Goal: Task Accomplishment & Management: Use online tool/utility

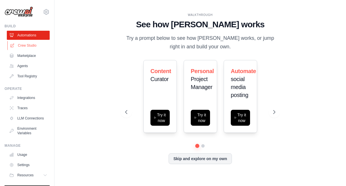
click at [24, 44] on link "Crew Studio" at bounding box center [28, 45] width 43 height 9
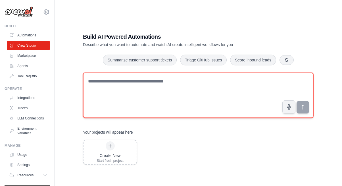
click at [134, 107] on textarea at bounding box center [198, 94] width 231 height 45
paste textarea "**********"
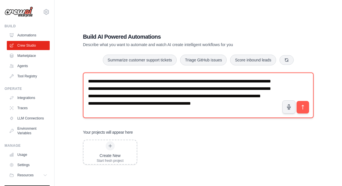
click at [88, 99] on textarea "**********" at bounding box center [198, 94] width 231 height 45
click at [87, 104] on textarea "**********" at bounding box center [198, 94] width 231 height 45
drag, startPoint x: 87, startPoint y: 112, endPoint x: 97, endPoint y: 112, distance: 9.4
click at [87, 112] on textarea "**********" at bounding box center [198, 94] width 231 height 45
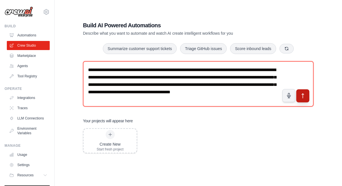
type textarea "**********"
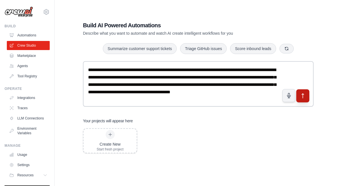
click at [304, 99] on button "submit" at bounding box center [302, 95] width 13 height 13
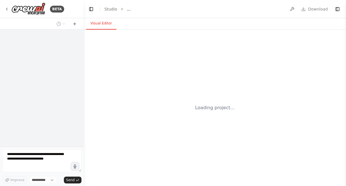
select select "****"
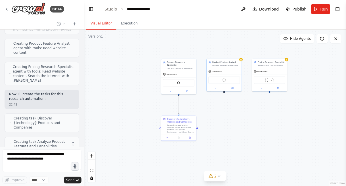
scroll to position [235, 0]
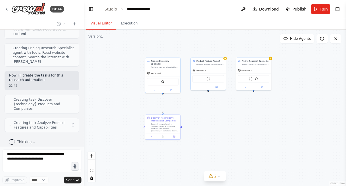
drag, startPoint x: 161, startPoint y: 116, endPoint x: 117, endPoint y: 88, distance: 51.6
click at [117, 88] on div ".deletable-edge-delete-btn { width: 20px; height: 20px; border: 0px solid #ffff…" at bounding box center [215, 108] width 263 height 156
click at [222, 177] on button "1" at bounding box center [215, 176] width 22 height 11
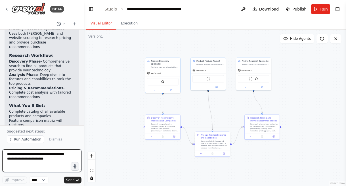
scroll to position [581, 0]
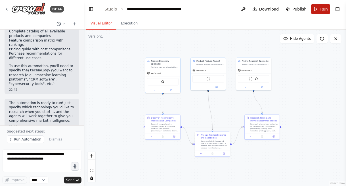
click at [316, 11] on button "Run" at bounding box center [320, 9] width 19 height 10
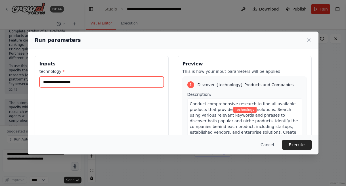
click at [78, 84] on input "technology *" at bounding box center [101, 81] width 124 height 11
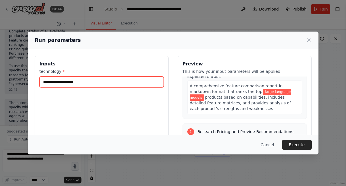
scroll to position [274, 0]
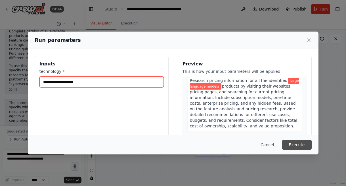
type input "**********"
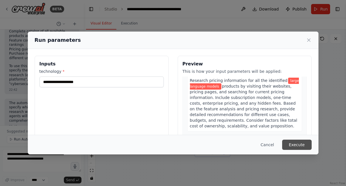
click at [296, 144] on button "Execute" at bounding box center [297, 145] width 30 height 10
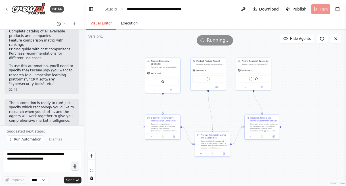
click at [128, 23] on button "Execution" at bounding box center [130, 24] width 26 height 12
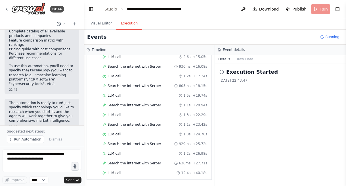
scroll to position [598, 0]
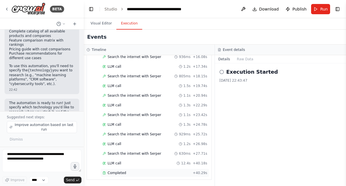
click at [122, 173] on span "Completed" at bounding box center [117, 172] width 18 height 5
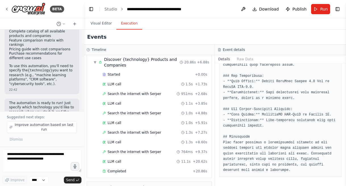
scroll to position [0, 0]
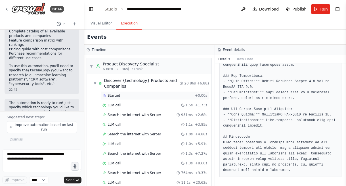
click at [115, 95] on span "Started" at bounding box center [114, 95] width 13 height 5
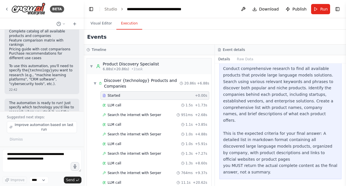
scroll to position [100, 0]
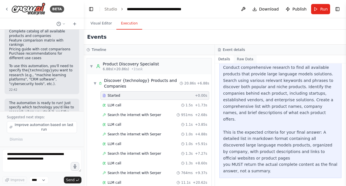
click at [246, 61] on button "Raw Data" at bounding box center [245, 59] width 23 height 8
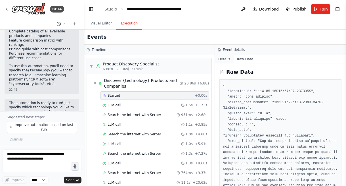
click at [226, 59] on button "Details" at bounding box center [224, 59] width 19 height 8
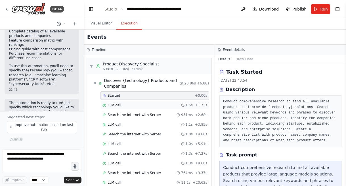
click at [112, 106] on span "LLM call" at bounding box center [115, 105] width 14 height 5
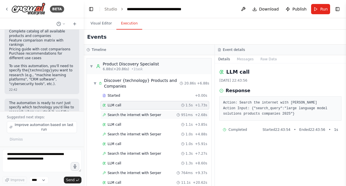
click at [145, 116] on span "Search the internet with Serper" at bounding box center [135, 115] width 54 height 5
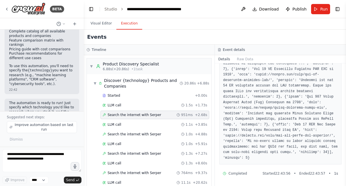
scroll to position [348, 0]
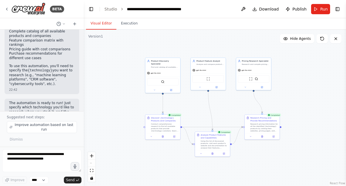
click at [100, 21] on button "Visual Editor" at bounding box center [101, 24] width 30 height 12
click at [172, 89] on icon at bounding box center [171, 90] width 2 height 2
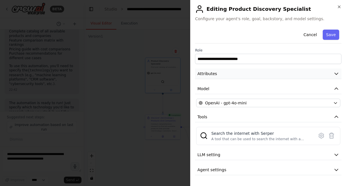
click at [336, 76] on icon "button" at bounding box center [337, 74] width 6 height 6
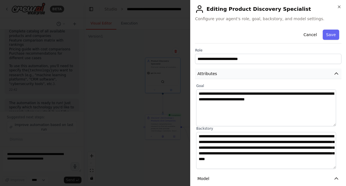
click at [334, 75] on icon "button" at bounding box center [337, 74] width 6 height 6
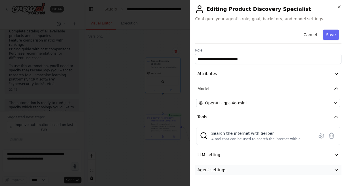
click at [326, 169] on button "Agent settings" at bounding box center [268, 170] width 147 height 11
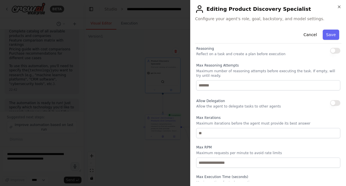
scroll to position [46, 0]
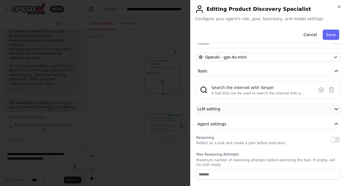
click at [334, 110] on icon "button" at bounding box center [337, 109] width 6 height 6
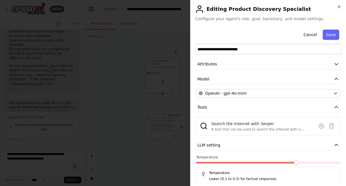
scroll to position [0, 0]
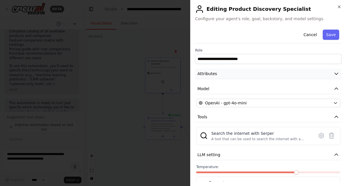
click at [334, 74] on icon "button" at bounding box center [337, 74] width 6 height 6
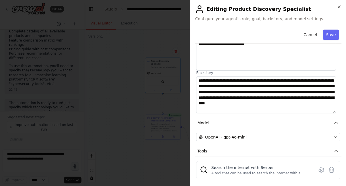
scroll to position [78, 0]
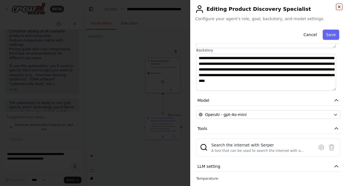
click at [340, 7] on icon "button" at bounding box center [339, 7] width 5 height 5
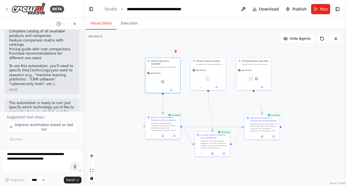
click at [175, 138] on div at bounding box center [162, 136] width 35 height 6
click at [175, 136] on button at bounding box center [175, 135] width 10 height 3
click at [174, 135] on icon at bounding box center [174, 135] width 1 height 1
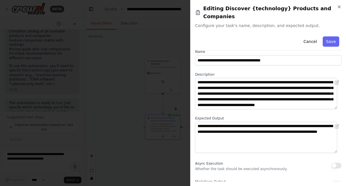
scroll to position [11, 0]
click at [340, 7] on icon "button" at bounding box center [339, 7] width 5 height 5
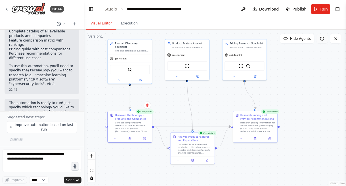
click at [321, 39] on icon at bounding box center [322, 38] width 5 height 5
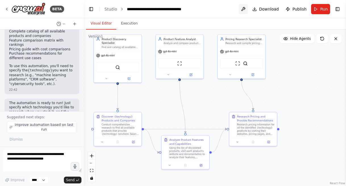
click at [247, 8] on button at bounding box center [243, 9] width 9 height 10
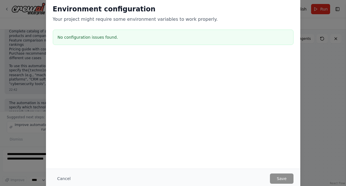
click at [103, 39] on h3 "No configuration issues found." at bounding box center [173, 37] width 231 height 6
click at [65, 178] on button "Cancel" at bounding box center [64, 178] width 22 height 10
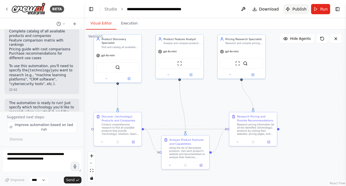
click at [296, 10] on span "Publish" at bounding box center [300, 9] width 14 height 6
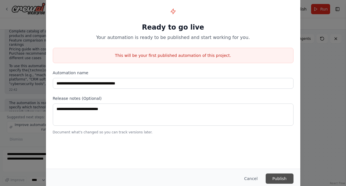
click at [284, 178] on button "Publish" at bounding box center [280, 178] width 28 height 10
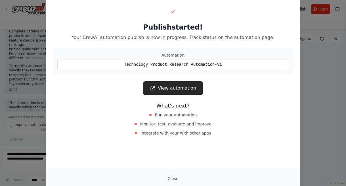
click at [168, 64] on div "Technology Product Research Automation-v1" at bounding box center [173, 64] width 232 height 11
click at [176, 178] on button "Close" at bounding box center [173, 178] width 20 height 10
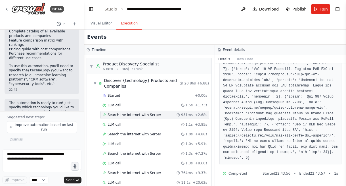
click at [130, 23] on button "Execution" at bounding box center [130, 24] width 26 height 12
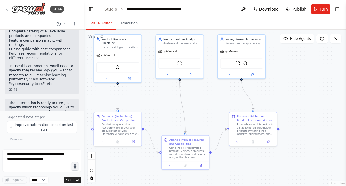
click at [97, 23] on button "Visual Editor" at bounding box center [101, 24] width 30 height 12
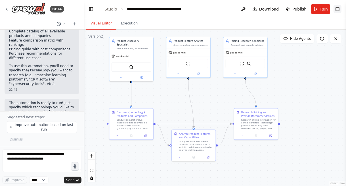
click at [340, 11] on button "Toggle Right Sidebar" at bounding box center [338, 9] width 8 height 8
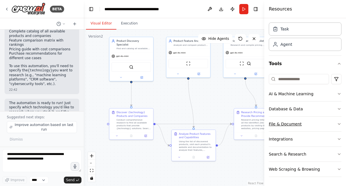
scroll to position [0, 0]
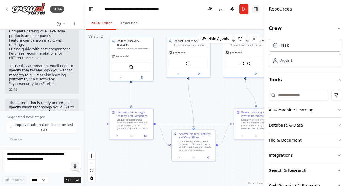
click at [255, 9] on button "Toggle Right Sidebar" at bounding box center [256, 9] width 8 height 8
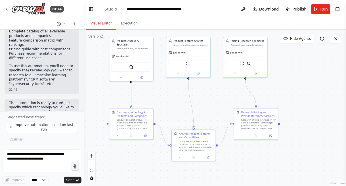
click at [326, 38] on button at bounding box center [322, 38] width 11 height 9
click at [301, 11] on span "Publish" at bounding box center [300, 9] width 14 height 6
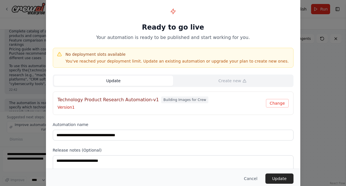
click at [110, 80] on button "Update" at bounding box center [113, 81] width 119 height 10
click at [173, 100] on span "Building Images for Crew" at bounding box center [184, 99] width 47 height 7
click at [209, 102] on div "Technology Product Research Automation-v1 Building Images for Crew" at bounding box center [162, 99] width 209 height 7
click at [283, 105] on button "Change" at bounding box center [277, 103] width 23 height 9
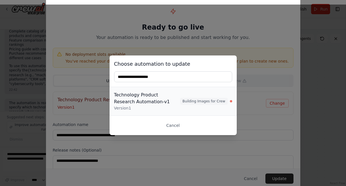
click at [221, 102] on span "Building Images for Crew" at bounding box center [203, 101] width 47 height 7
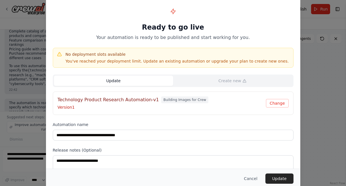
click at [176, 102] on span "Building Images for Crew" at bounding box center [184, 99] width 47 height 7
click at [105, 102] on h4 "Technology Product Research Automation-v1" at bounding box center [108, 99] width 101 height 7
click at [248, 178] on button "Cancel" at bounding box center [251, 178] width 22 height 10
click at [248, 178] on div ".deletable-edge-delete-btn { width: 20px; height: 20px; border: 0px solid #ffff…" at bounding box center [215, 108] width 263 height 156
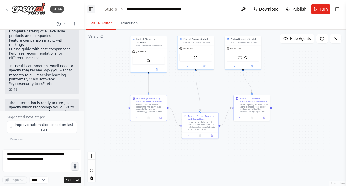
click at [92, 8] on button "Toggle Left Sidebar" at bounding box center [91, 9] width 8 height 8
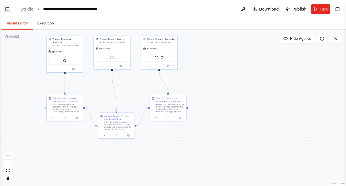
click at [9, 10] on button "Toggle Left Sidebar" at bounding box center [7, 9] width 8 height 8
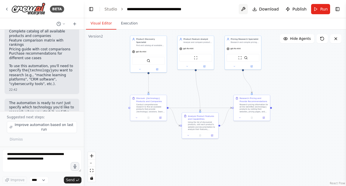
click at [247, 9] on button at bounding box center [243, 9] width 9 height 10
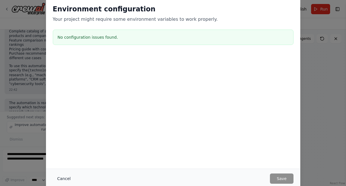
click at [63, 177] on button "Cancel" at bounding box center [64, 178] width 22 height 10
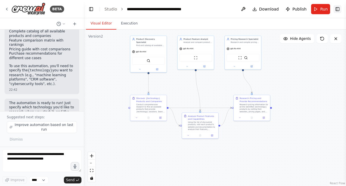
click at [337, 11] on button "Toggle Right Sidebar" at bounding box center [338, 9] width 8 height 8
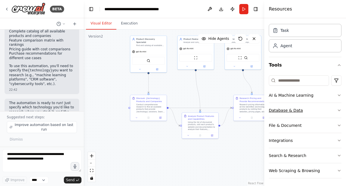
scroll to position [16, 0]
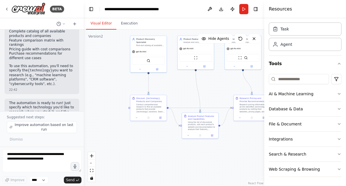
click at [242, 142] on div ".deletable-edge-delete-btn { width: 20px; height: 20px; border: 0px solid #ffff…" at bounding box center [174, 108] width 181 height 156
click at [255, 8] on button "Toggle Right Sidebar" at bounding box center [256, 9] width 8 height 8
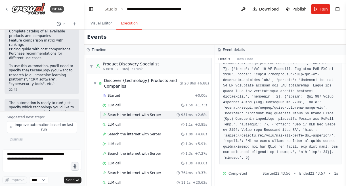
click at [131, 22] on button "Execution" at bounding box center [130, 24] width 26 height 12
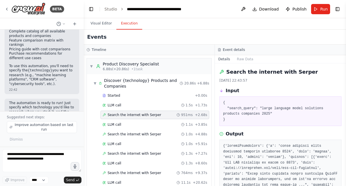
scroll to position [0, 0]
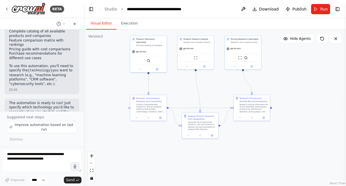
click at [104, 23] on button "Visual Editor" at bounding box center [101, 24] width 30 height 12
click at [300, 11] on span "Publish" at bounding box center [300, 9] width 14 height 6
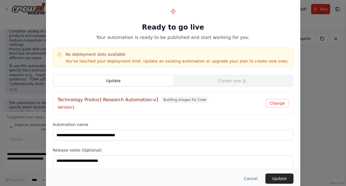
click at [165, 100] on span "Building Images for Crew" at bounding box center [184, 99] width 47 height 7
click at [124, 61] on p "You've reached your deployment limit. Update an existing automation or upgrade …" at bounding box center [178, 61] width 224 height 6
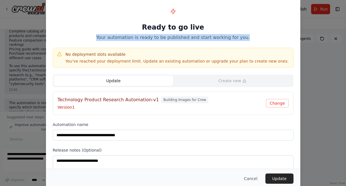
drag, startPoint x: 105, startPoint y: 39, endPoint x: 247, endPoint y: 38, distance: 141.8
click at [247, 38] on p "Your automation is ready to be published and start working for you." at bounding box center [173, 37] width 241 height 7
drag, startPoint x: 149, startPoint y: 25, endPoint x: 257, endPoint y: 39, distance: 108.3
click at [257, 39] on div "Ready to go live Your automation is ready to be published and start working for…" at bounding box center [173, 23] width 241 height 36
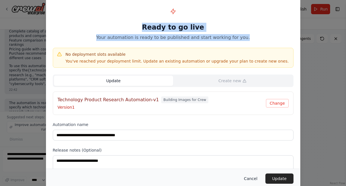
click at [249, 177] on button "Cancel" at bounding box center [251, 178] width 22 height 10
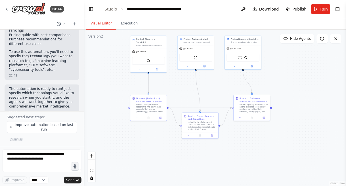
scroll to position [595, 0]
click at [300, 9] on span "Publish" at bounding box center [300, 9] width 14 height 6
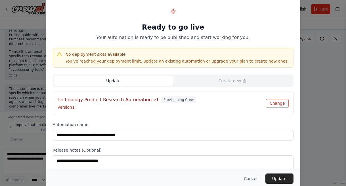
click at [283, 103] on button "Change" at bounding box center [277, 103] width 23 height 9
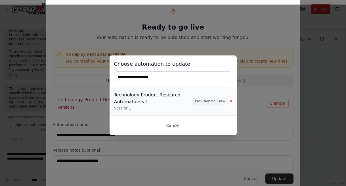
click at [214, 102] on span "Provisioning Crew" at bounding box center [210, 101] width 35 height 7
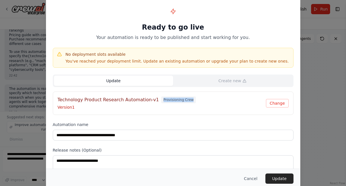
drag, startPoint x: 157, startPoint y: 99, endPoint x: 196, endPoint y: 100, distance: 39.5
click at [196, 100] on div "Technology Product Research Automation-v1 Provisioning Crew" at bounding box center [162, 99] width 209 height 7
click at [251, 176] on button "Cancel" at bounding box center [251, 178] width 22 height 10
click at [251, 176] on div ".deletable-edge-delete-btn { width: 20px; height: 20px; border: 0px solid #ffff…" at bounding box center [215, 108] width 263 height 156
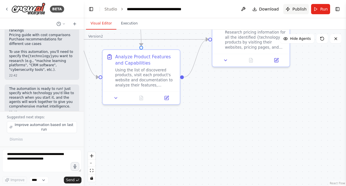
click at [301, 9] on span "Publish" at bounding box center [300, 9] width 14 height 6
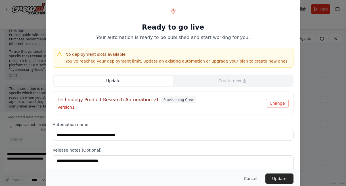
click at [174, 100] on span "Provisioning Crew" at bounding box center [178, 99] width 35 height 7
click at [273, 104] on button "Change" at bounding box center [277, 103] width 23 height 9
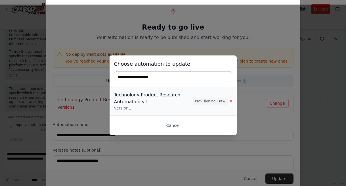
click at [229, 101] on div "Provisioning Crew" at bounding box center [212, 101] width 39 height 7
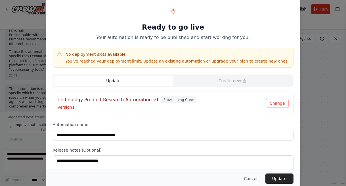
click at [109, 82] on button "Update" at bounding box center [113, 81] width 119 height 10
click at [114, 79] on button "Update" at bounding box center [113, 81] width 119 height 10
click at [68, 108] on p "Version 1" at bounding box center [162, 107] width 209 height 6
click at [287, 179] on button "Update" at bounding box center [280, 178] width 28 height 10
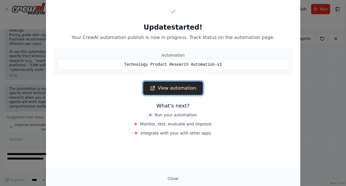
click at [172, 88] on link "View automation" at bounding box center [173, 88] width 60 height 14
click at [174, 179] on button "Close" at bounding box center [173, 178] width 20 height 10
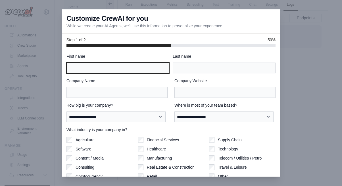
click at [102, 67] on input "First name" at bounding box center [117, 68] width 103 height 11
type input "******"
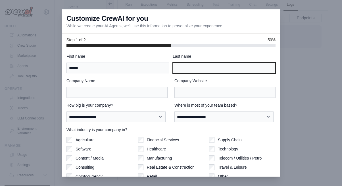
type input "*****"
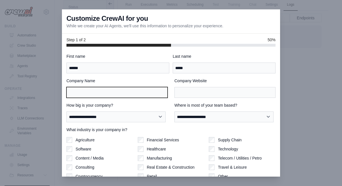
click at [95, 91] on input "Company Name" at bounding box center [116, 92] width 101 height 11
type input "***"
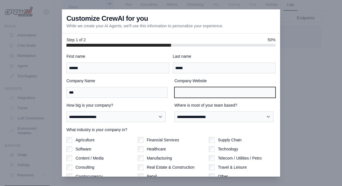
click at [185, 91] on input "Company Website" at bounding box center [224, 92] width 101 height 11
type input "**********"
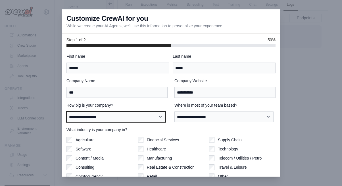
click at [133, 117] on select "**********" at bounding box center [115, 116] width 99 height 11
select select "**********"
click at [66, 111] on select "**********" at bounding box center [115, 116] width 99 height 11
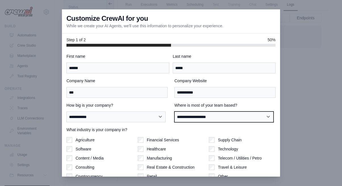
click at [203, 117] on select "**********" at bounding box center [223, 116] width 99 height 11
select select "**********"
click at [174, 111] on select "**********" at bounding box center [223, 116] width 99 height 11
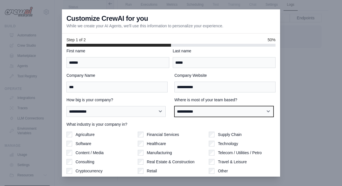
scroll to position [33, 0]
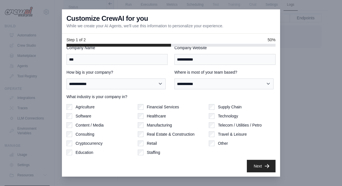
click at [66, 134] on div "**********" at bounding box center [171, 112] width 218 height 130
click at [251, 162] on button "Next" at bounding box center [261, 165] width 29 height 13
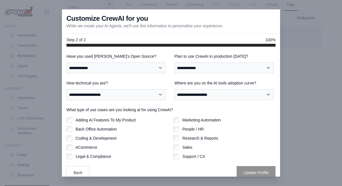
scroll to position [16, 0]
click at [121, 68] on select "**********" at bounding box center [115, 68] width 99 height 11
select select "**********"
click at [66, 63] on select "**********" at bounding box center [115, 68] width 99 height 11
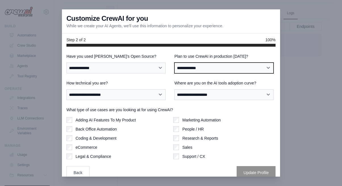
click at [205, 66] on select "**********" at bounding box center [223, 68] width 99 height 11
select select "*****"
click at [174, 63] on select "**********" at bounding box center [223, 68] width 99 height 11
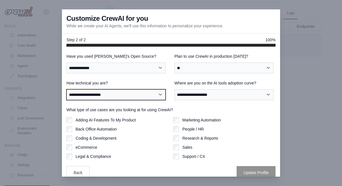
click at [128, 97] on select "**********" at bounding box center [115, 94] width 99 height 11
select select "**********"
click at [66, 89] on select "**********" at bounding box center [115, 94] width 99 height 11
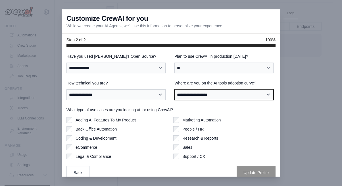
click at [221, 92] on select "**********" at bounding box center [223, 94] width 99 height 11
select select "**********"
click at [174, 89] on select "**********" at bounding box center [223, 94] width 99 height 11
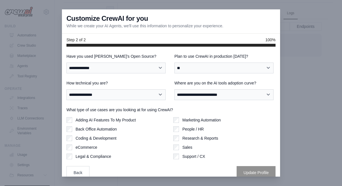
click at [66, 138] on div "**********" at bounding box center [171, 112] width 218 height 130
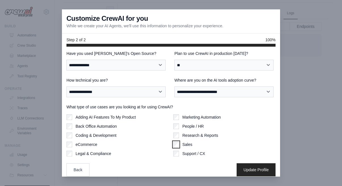
scroll to position [7, 0]
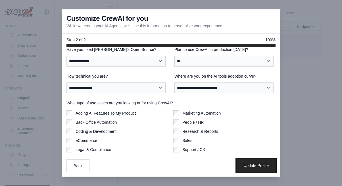
click at [252, 165] on button "Update Profile" at bounding box center [256, 165] width 39 height 13
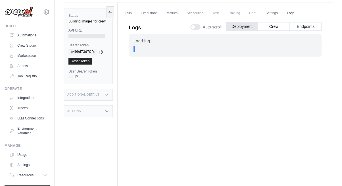
scroll to position [14, 0]
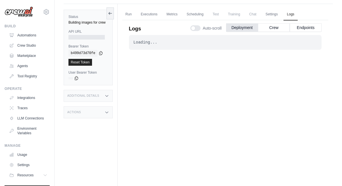
click at [140, 40] on div "Loading..." at bounding box center [226, 42] width 184 height 6
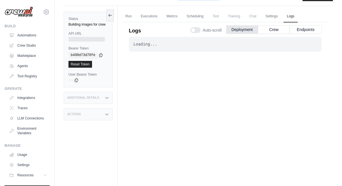
scroll to position [0, 0]
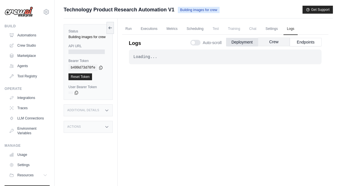
click at [276, 43] on button "Crew" at bounding box center [274, 42] width 32 height 9
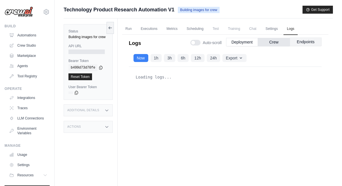
click at [305, 44] on button "Endpoints" at bounding box center [306, 42] width 32 height 9
click at [248, 45] on button "Deployment" at bounding box center [242, 42] width 32 height 9
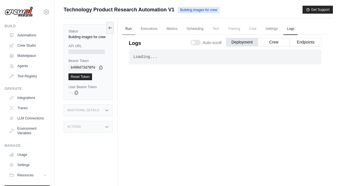
click at [132, 30] on link "Run" at bounding box center [128, 29] width 13 height 12
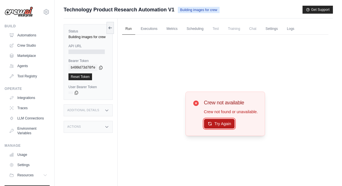
click at [224, 125] on button "Try Again" at bounding box center [219, 124] width 31 height 10
click at [152, 28] on link "Executions" at bounding box center [150, 29] width 24 height 12
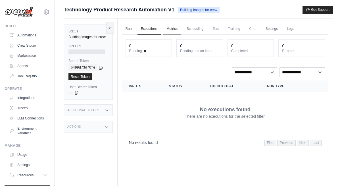
click at [170, 28] on link "Metrics" at bounding box center [172, 29] width 18 height 12
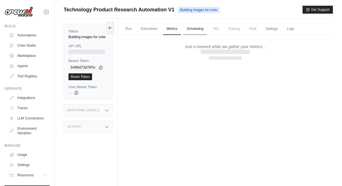
click at [193, 27] on link "Scheduling" at bounding box center [195, 29] width 24 height 12
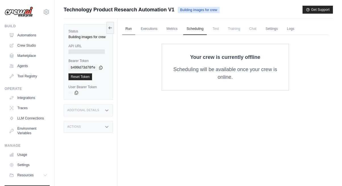
click at [128, 29] on link "Run" at bounding box center [128, 29] width 13 height 12
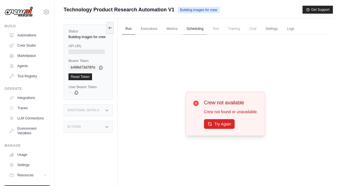
click at [193, 30] on link "Scheduling" at bounding box center [195, 29] width 24 height 12
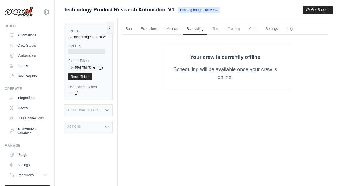
click at [219, 29] on span "Test" at bounding box center [215, 28] width 13 height 11
click at [194, 10] on span "Building images for crew" at bounding box center [199, 10] width 42 height 6
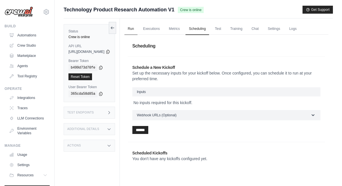
click at [138, 30] on link "Run" at bounding box center [130, 29] width 13 height 12
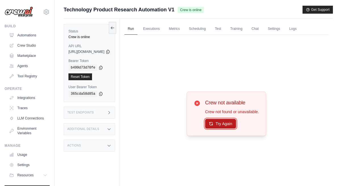
click at [213, 122] on icon at bounding box center [211, 123] width 5 height 5
click at [86, 52] on span "https://technology-product-research-automation-v1-e-2e99c860.crewai.com" at bounding box center [86, 51] width 36 height 5
click at [110, 52] on icon at bounding box center [108, 51] width 5 height 5
click at [163, 33] on link "Executions" at bounding box center [152, 29] width 24 height 12
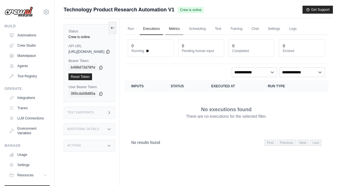
click at [183, 30] on link "Metrics" at bounding box center [174, 29] width 18 height 12
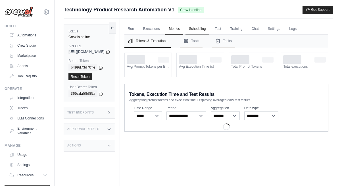
click at [209, 30] on link "Scheduling" at bounding box center [198, 29] width 24 height 12
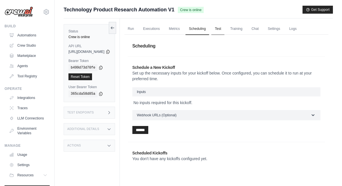
click at [224, 30] on link "Test" at bounding box center [217, 29] width 13 height 12
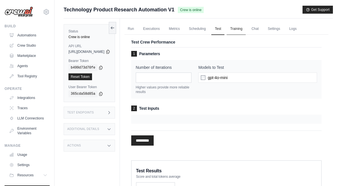
click at [246, 30] on link "Training" at bounding box center [236, 29] width 19 height 12
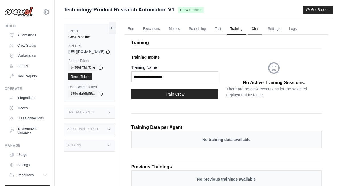
click at [262, 29] on link "Chat" at bounding box center [255, 29] width 14 height 12
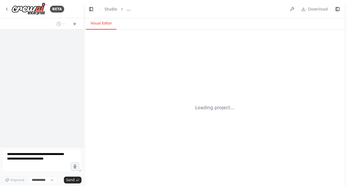
select select "****"
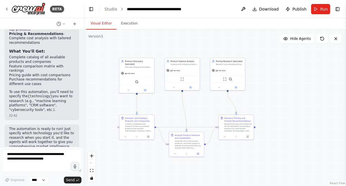
scroll to position [559, 0]
